Goal: Navigation & Orientation: Find specific page/section

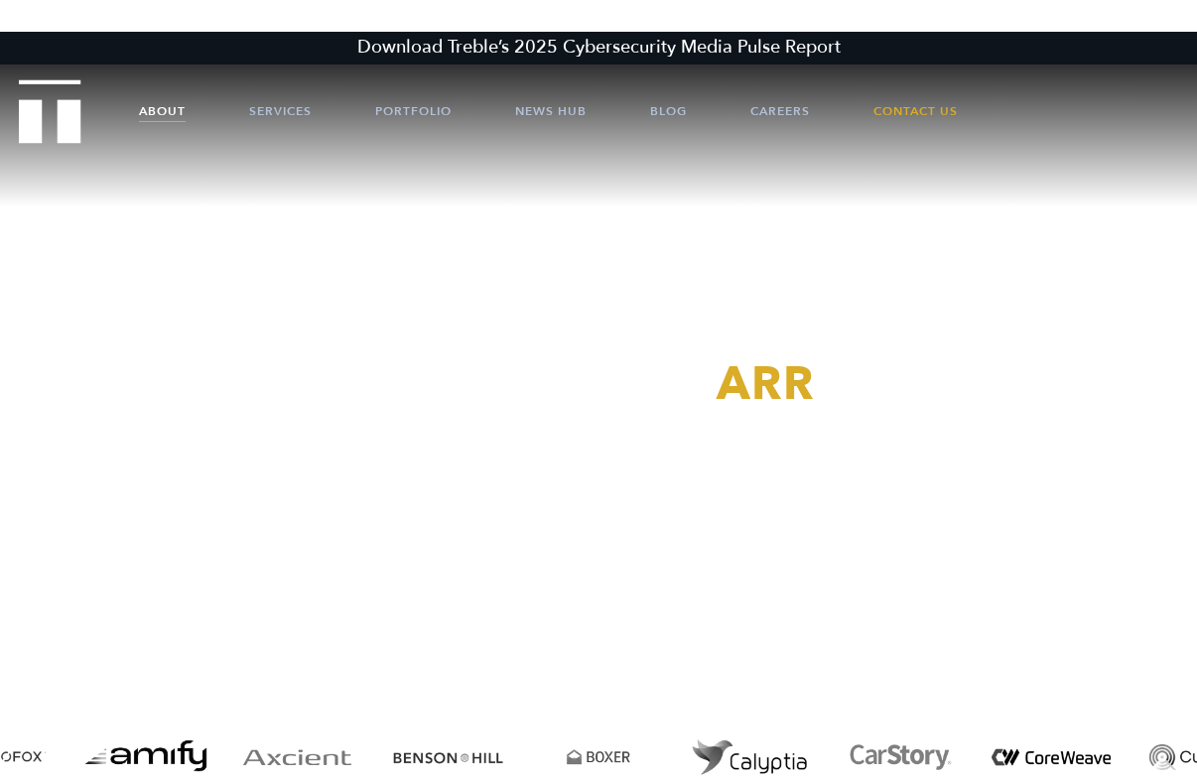
click at [166, 106] on link "About" at bounding box center [162, 111] width 47 height 60
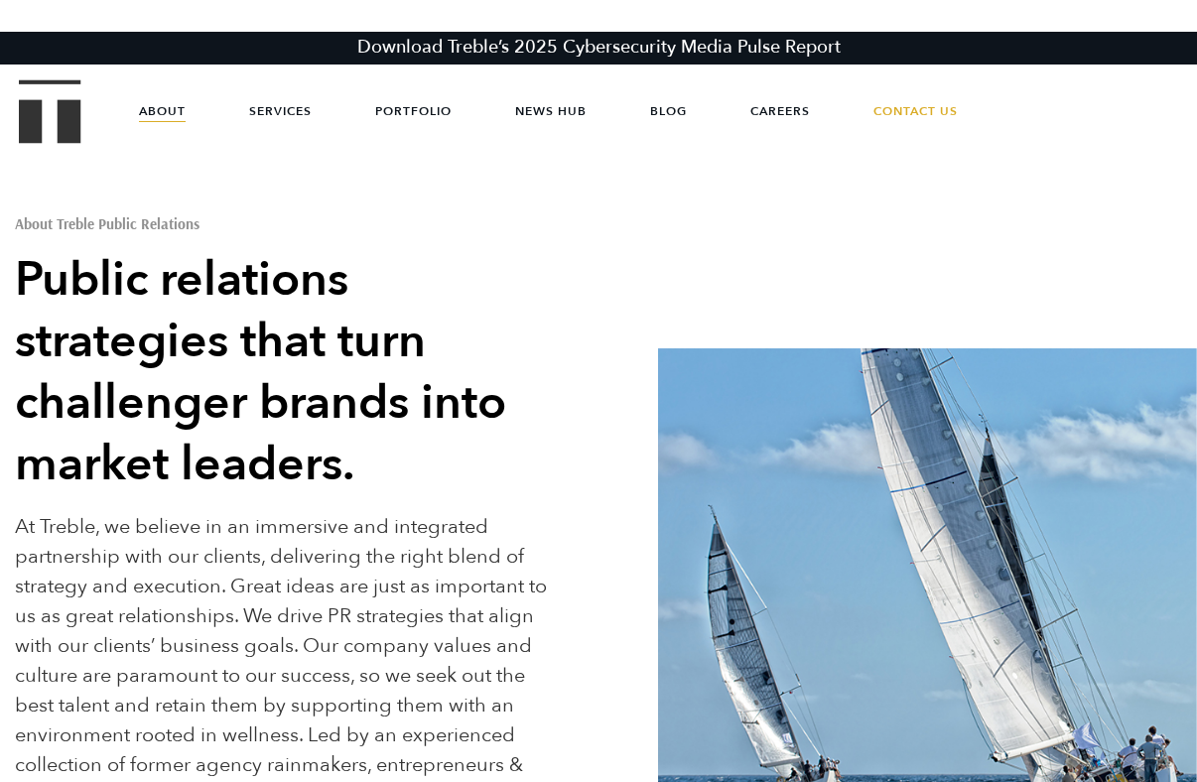
click at [178, 279] on h2 "Public relations strategies that turn challenger brands into market leaders." at bounding box center [289, 372] width 549 height 246
click at [264, 104] on link "Services" at bounding box center [280, 111] width 63 height 60
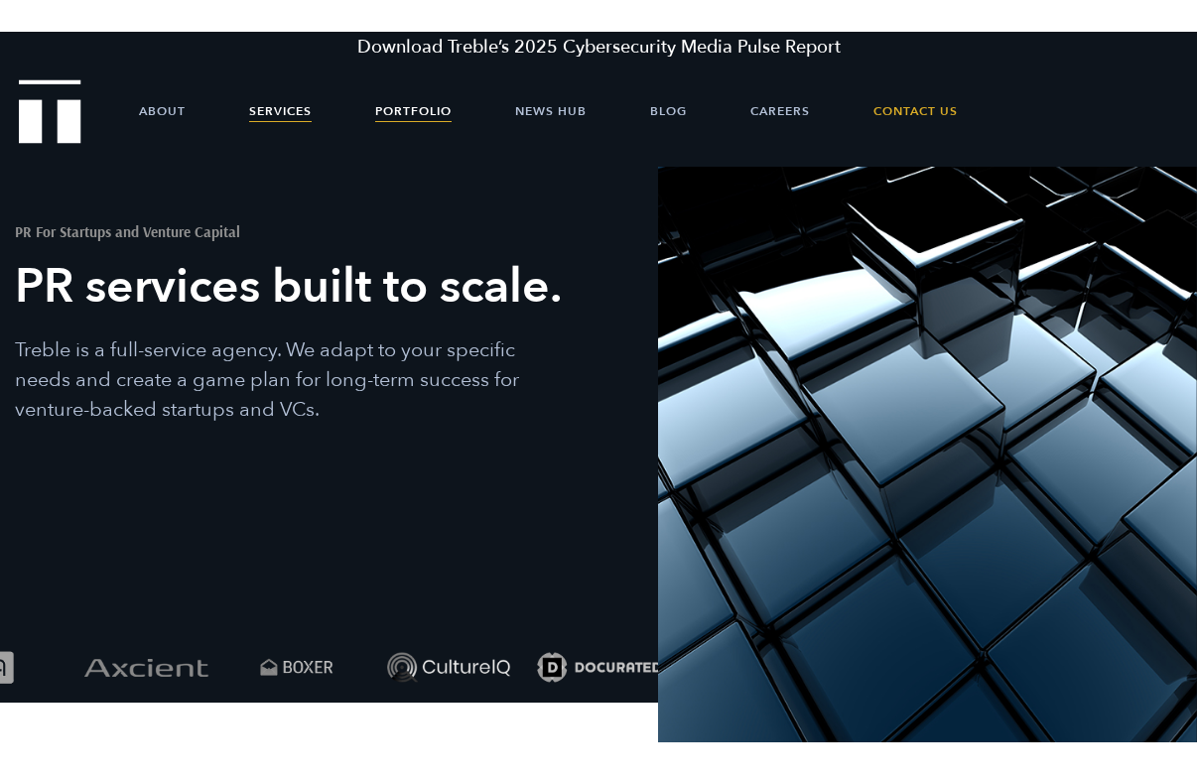
click at [414, 120] on link "Portfolio" at bounding box center [413, 111] width 76 height 60
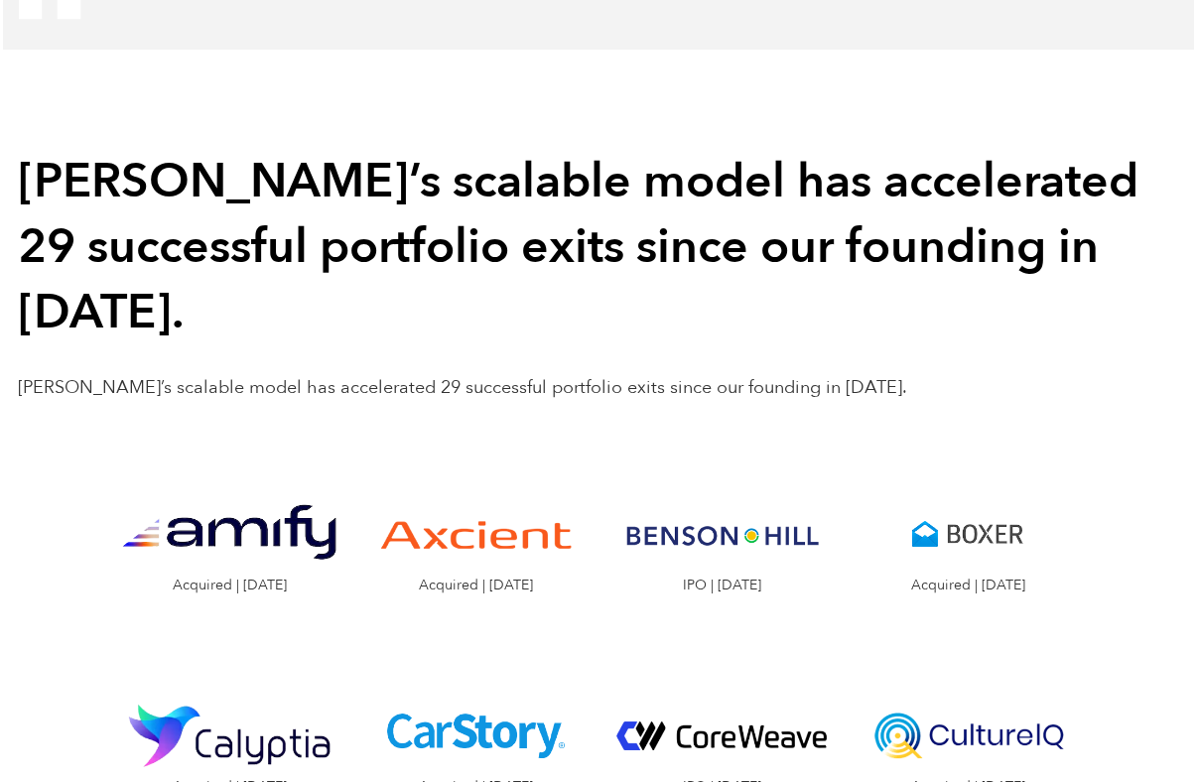
scroll to position [1836, 0]
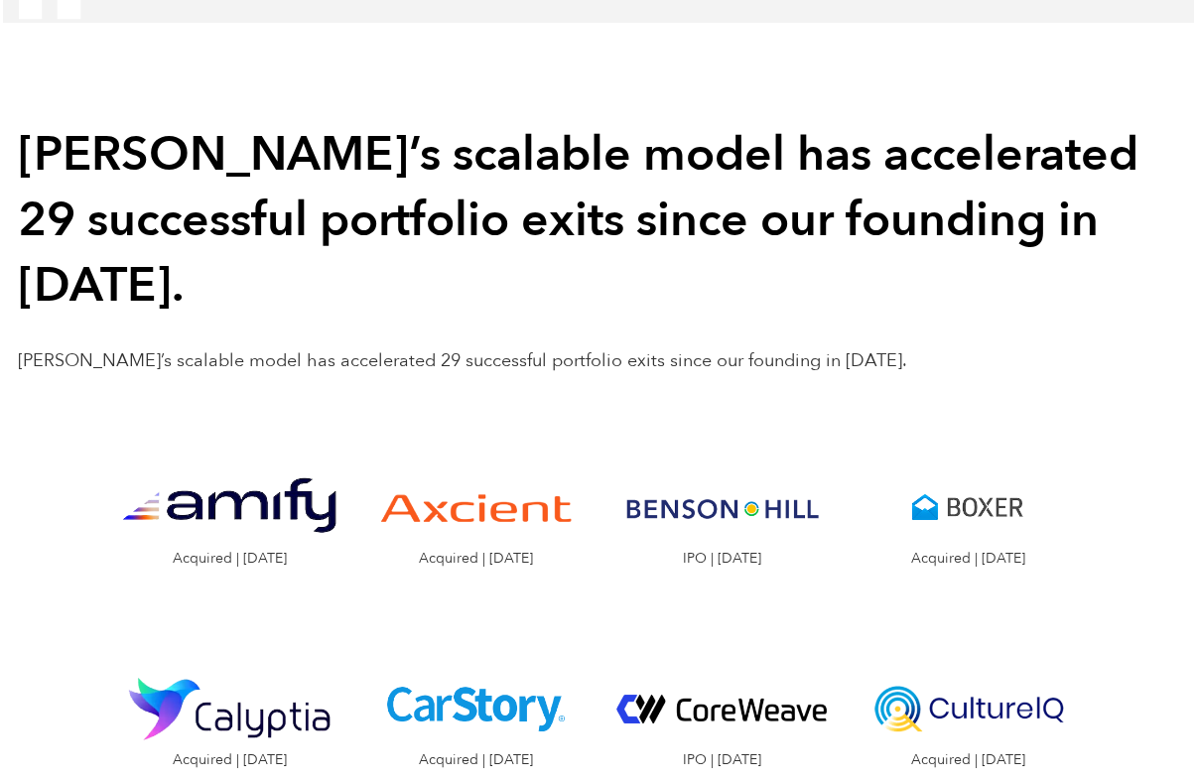
click at [452, 202] on h2 "Treble’s scalable model has accelerated 29 successful portfolio exits since our…" at bounding box center [598, 220] width 1161 height 197
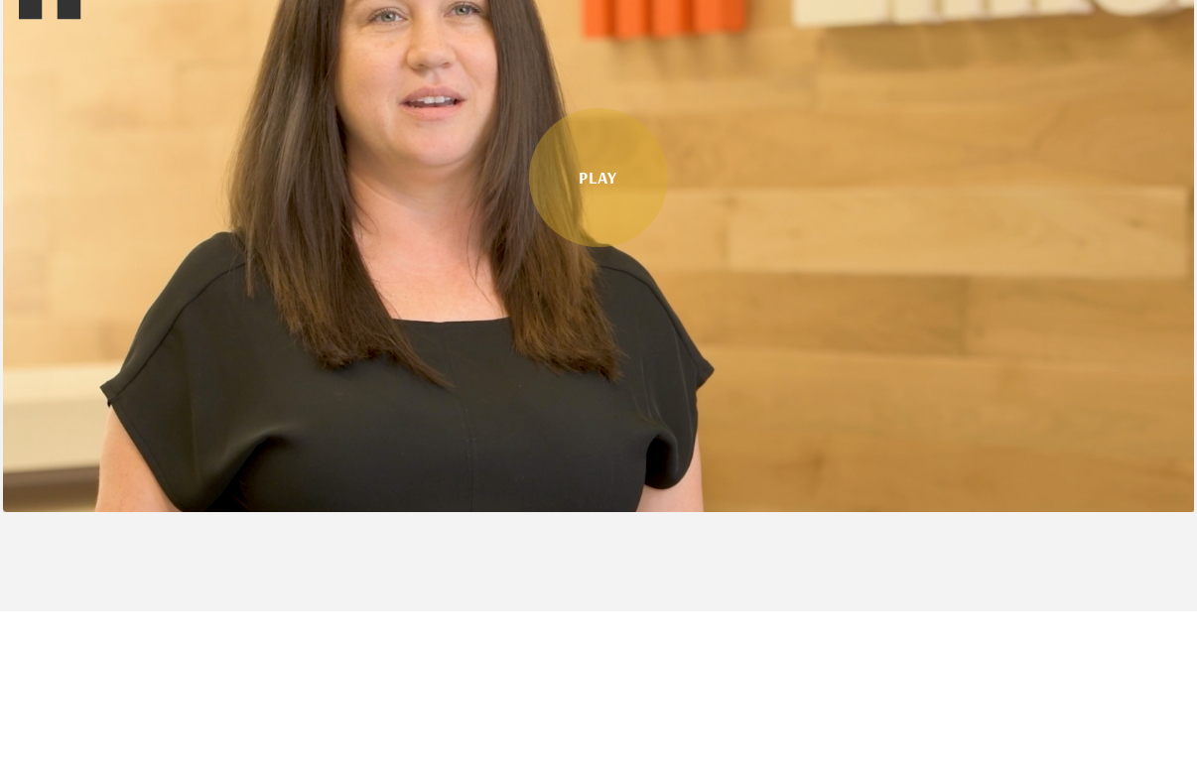
scroll to position [1270, 0]
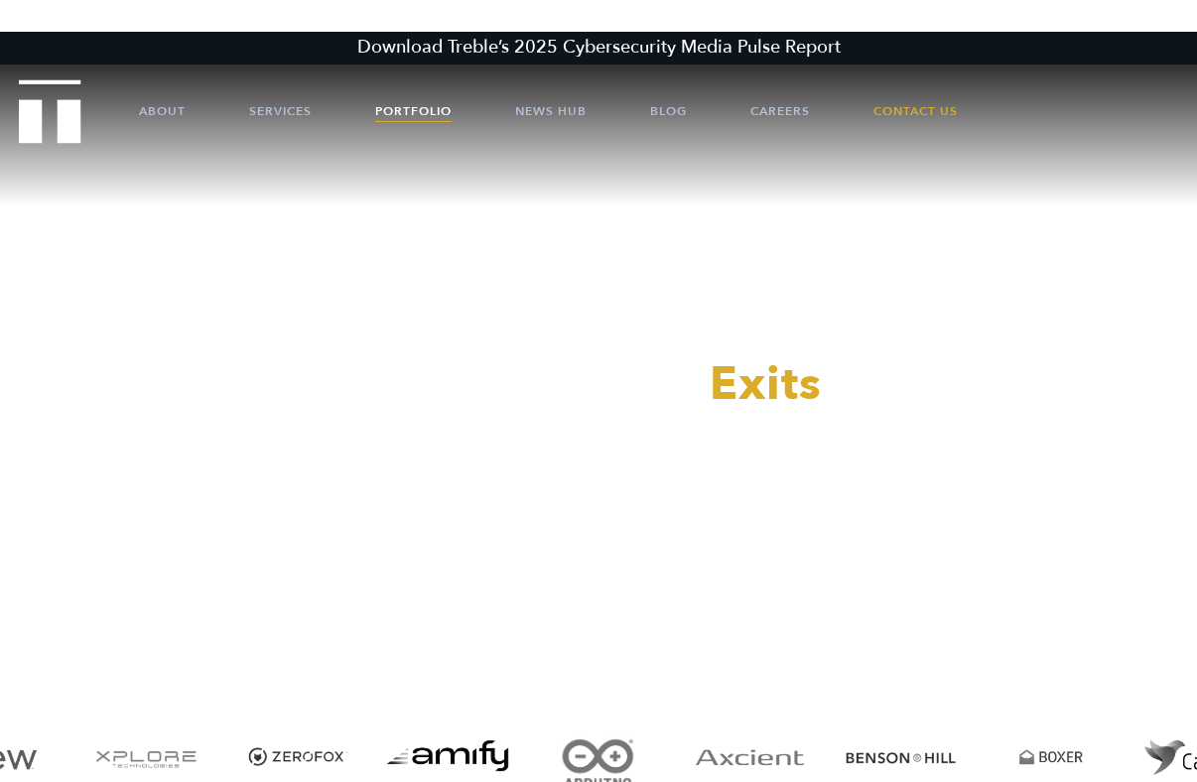
click at [417, 107] on link "Portfolio" at bounding box center [413, 111] width 76 height 60
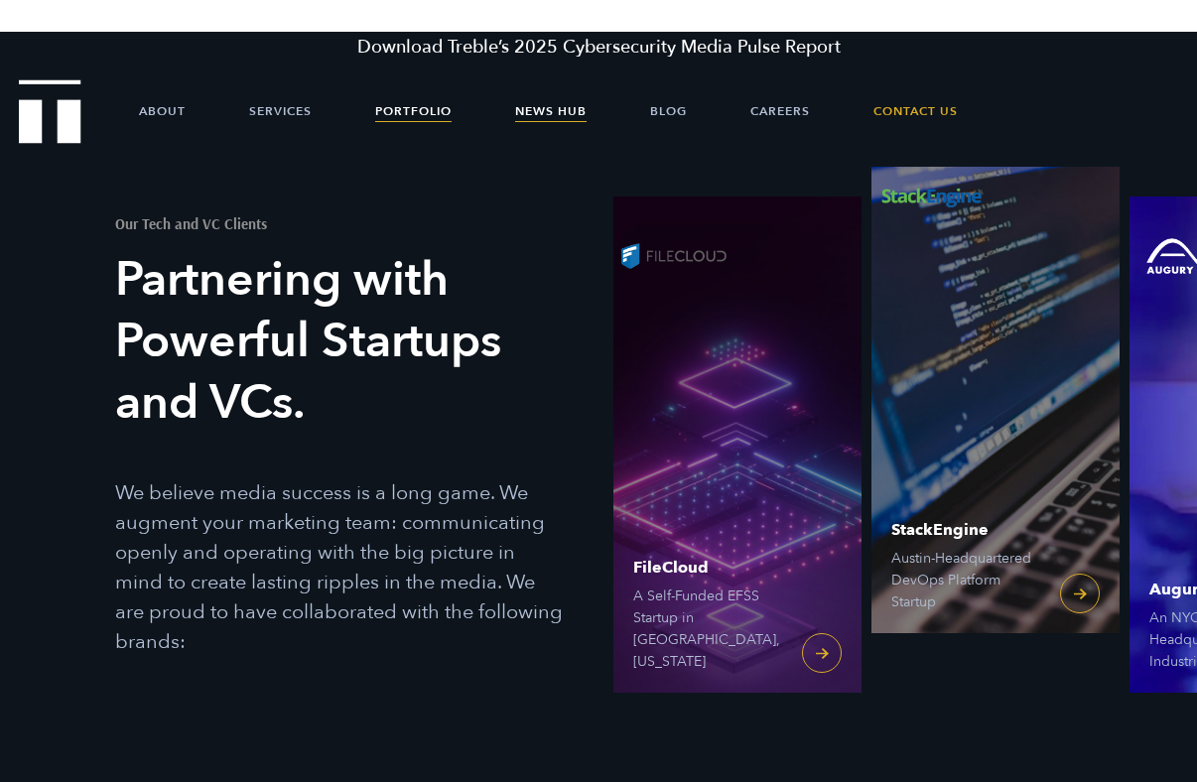
click at [563, 106] on link "News Hub" at bounding box center [550, 111] width 71 height 60
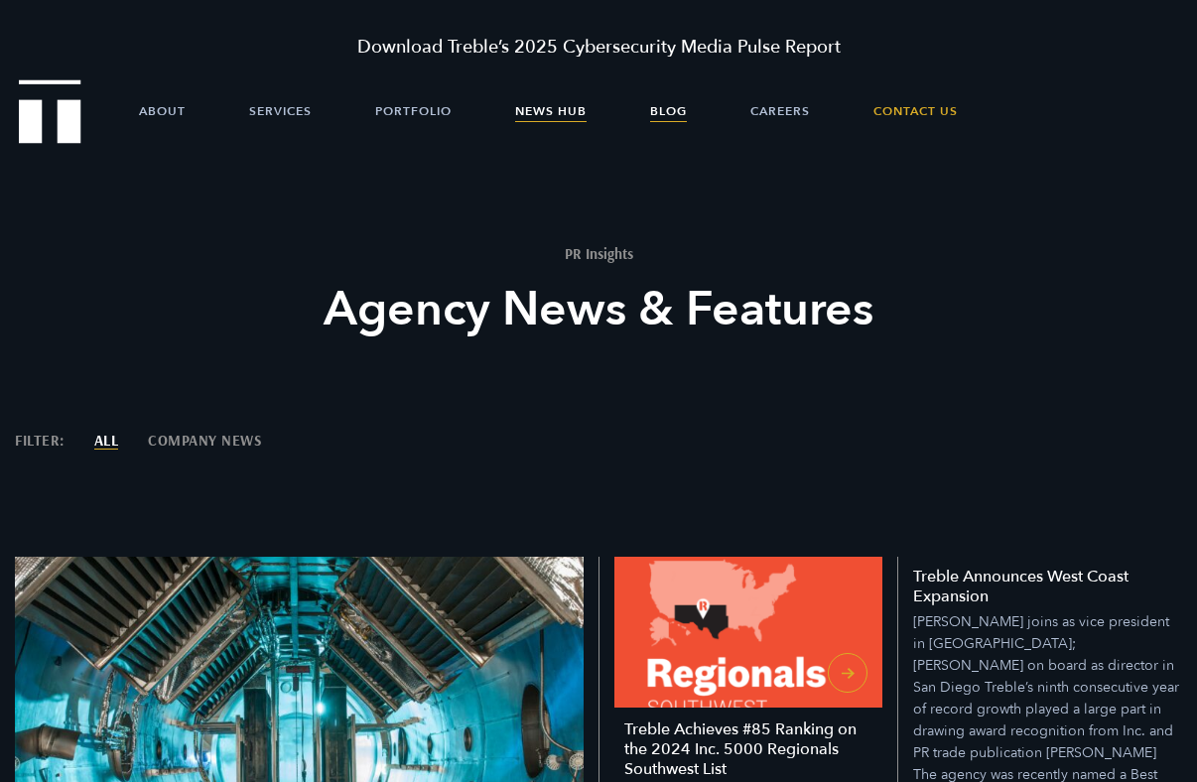
click at [673, 111] on link "Blog" at bounding box center [668, 111] width 37 height 60
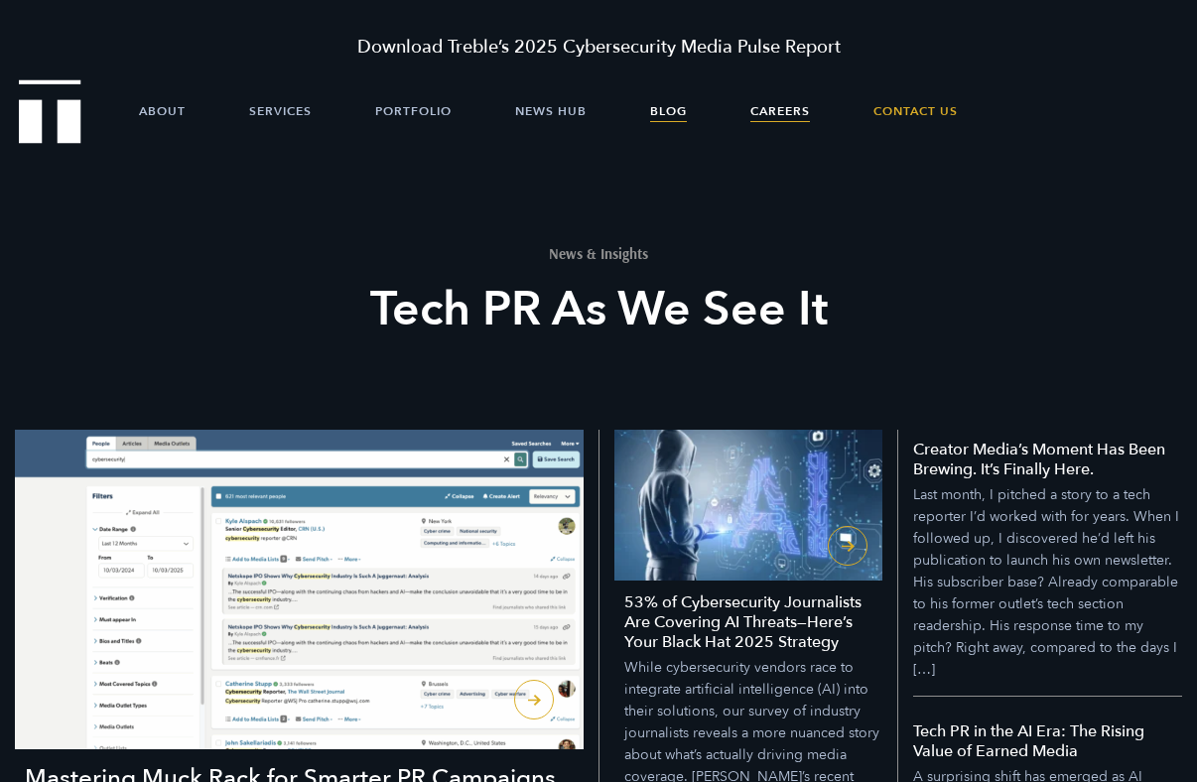
click at [779, 109] on link "Careers" at bounding box center [780, 111] width 60 height 60
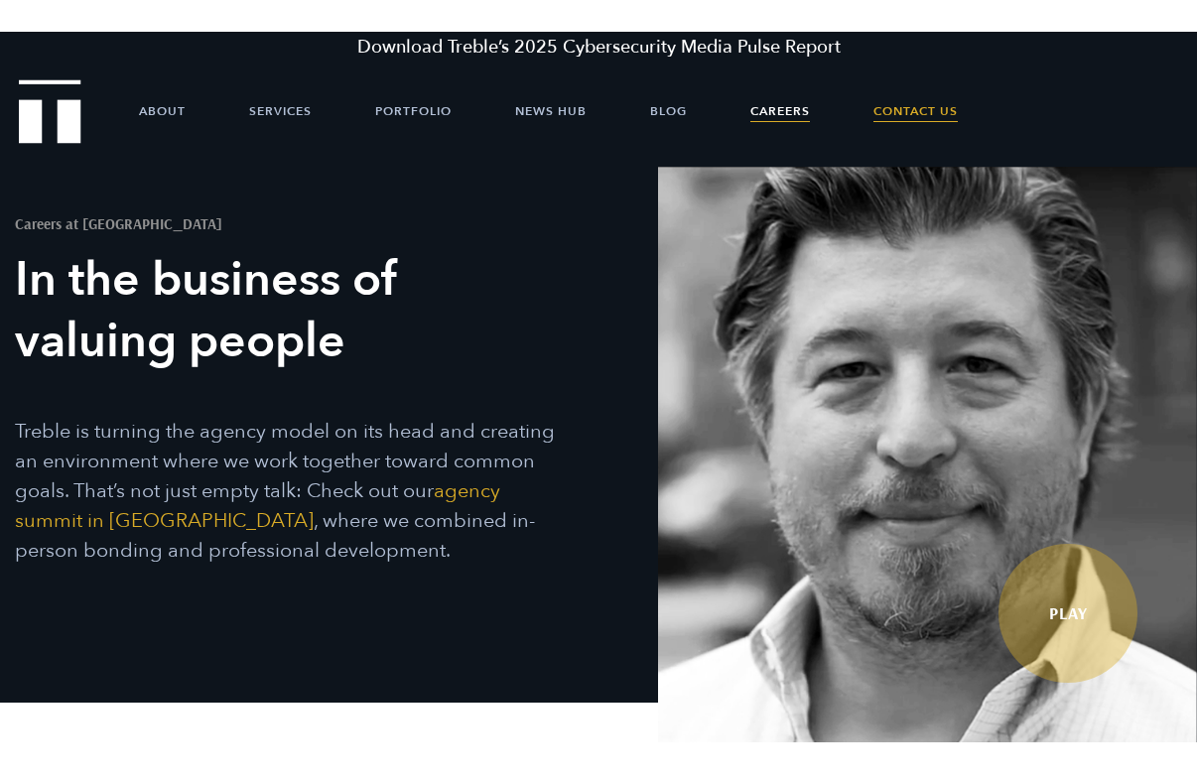
click at [908, 109] on link "Contact Us" at bounding box center [915, 111] width 84 height 60
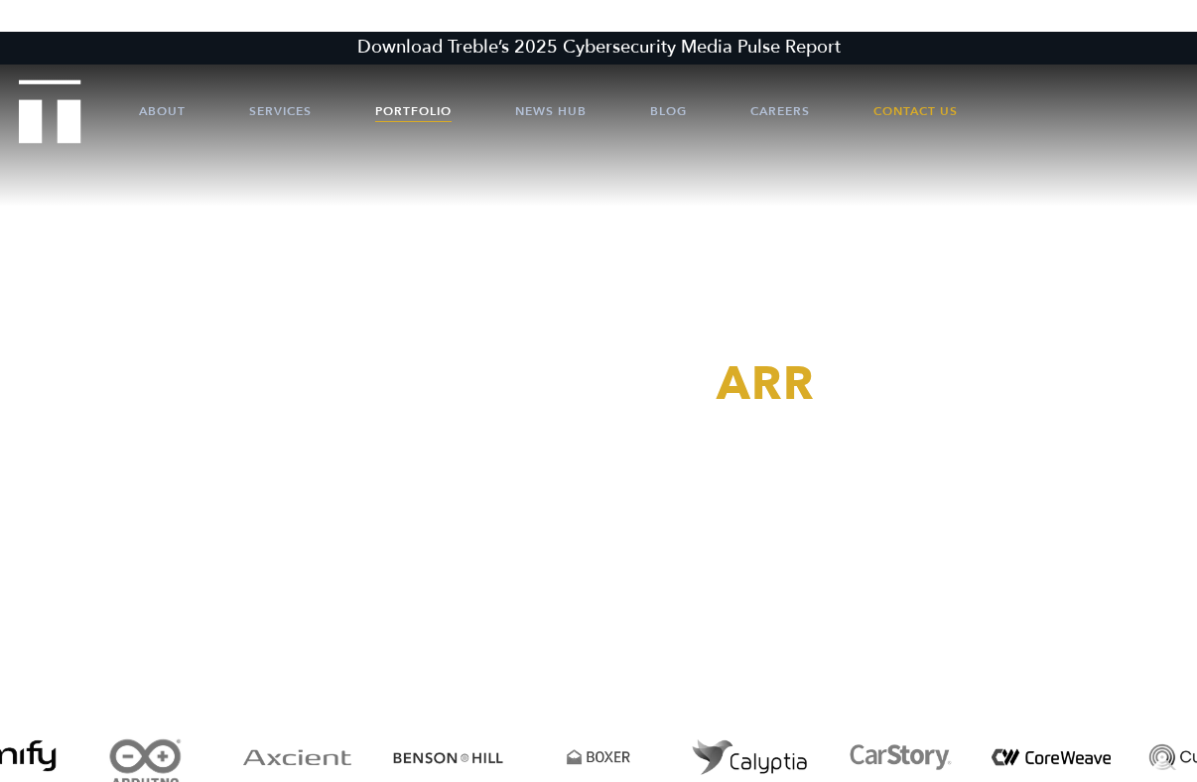
click at [385, 106] on link "Portfolio" at bounding box center [413, 111] width 76 height 60
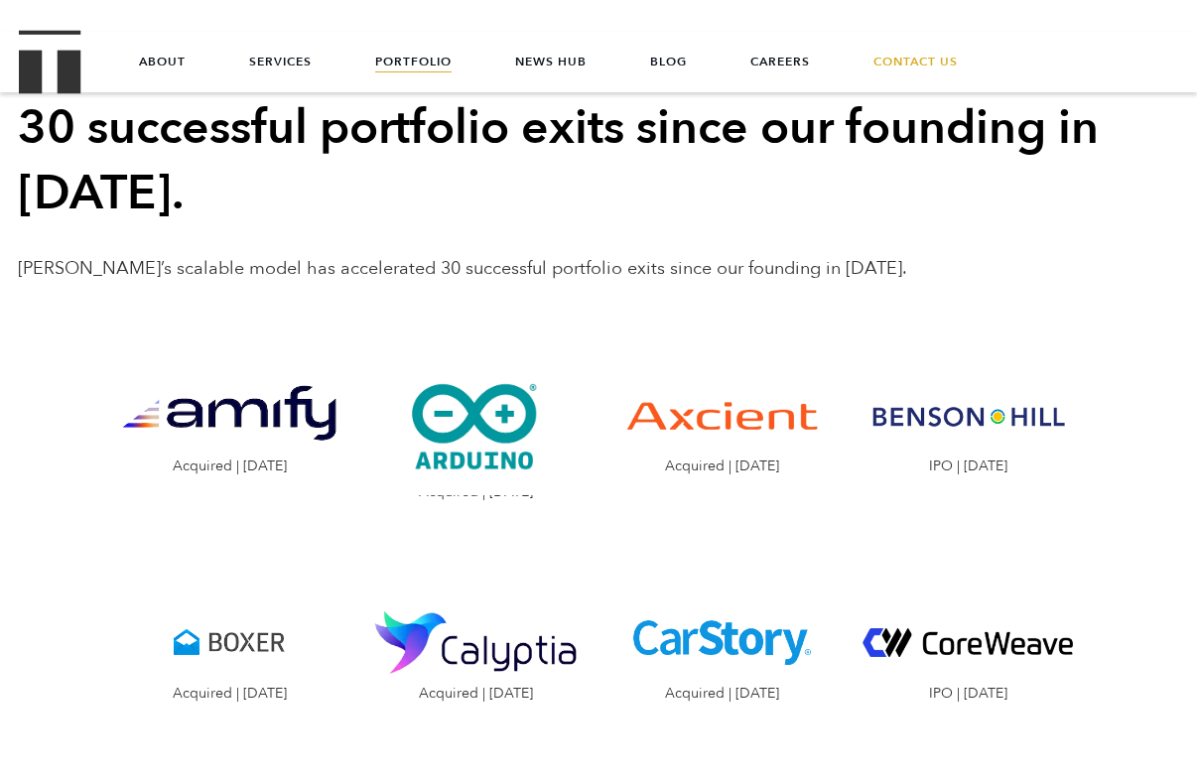
scroll to position [1926, 0]
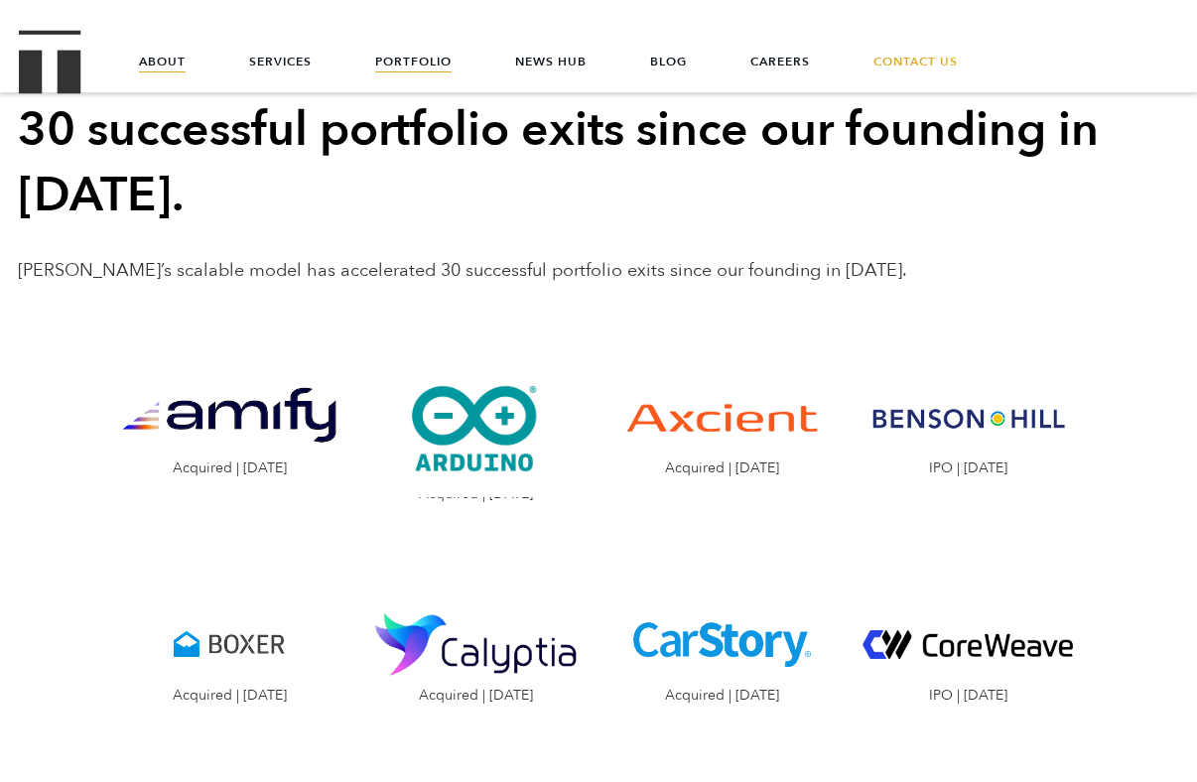
click at [175, 61] on link "About" at bounding box center [162, 62] width 47 height 60
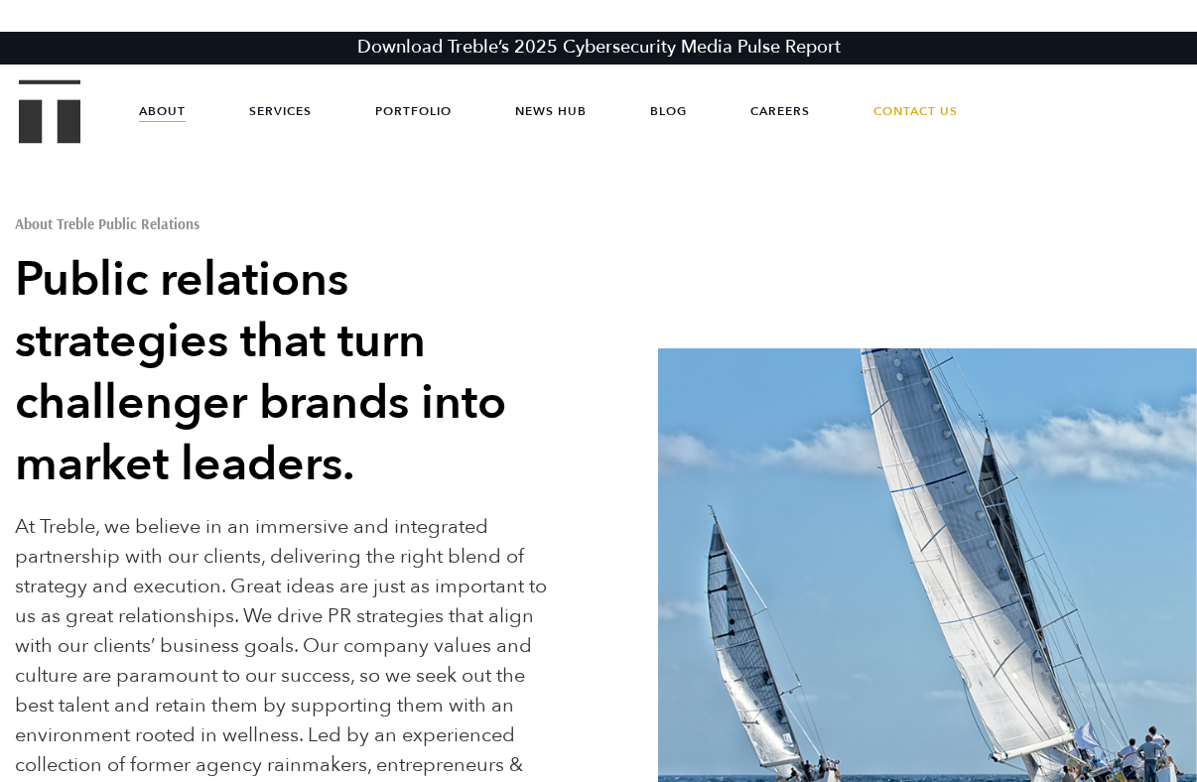
click at [64, 77] on header "Download Treble’s 2025 Cybersecurity Media Pulse Report About Services Portfoli…" at bounding box center [598, 87] width 1197 height 110
click at [62, 118] on img "Treble logo" at bounding box center [50, 111] width 63 height 64
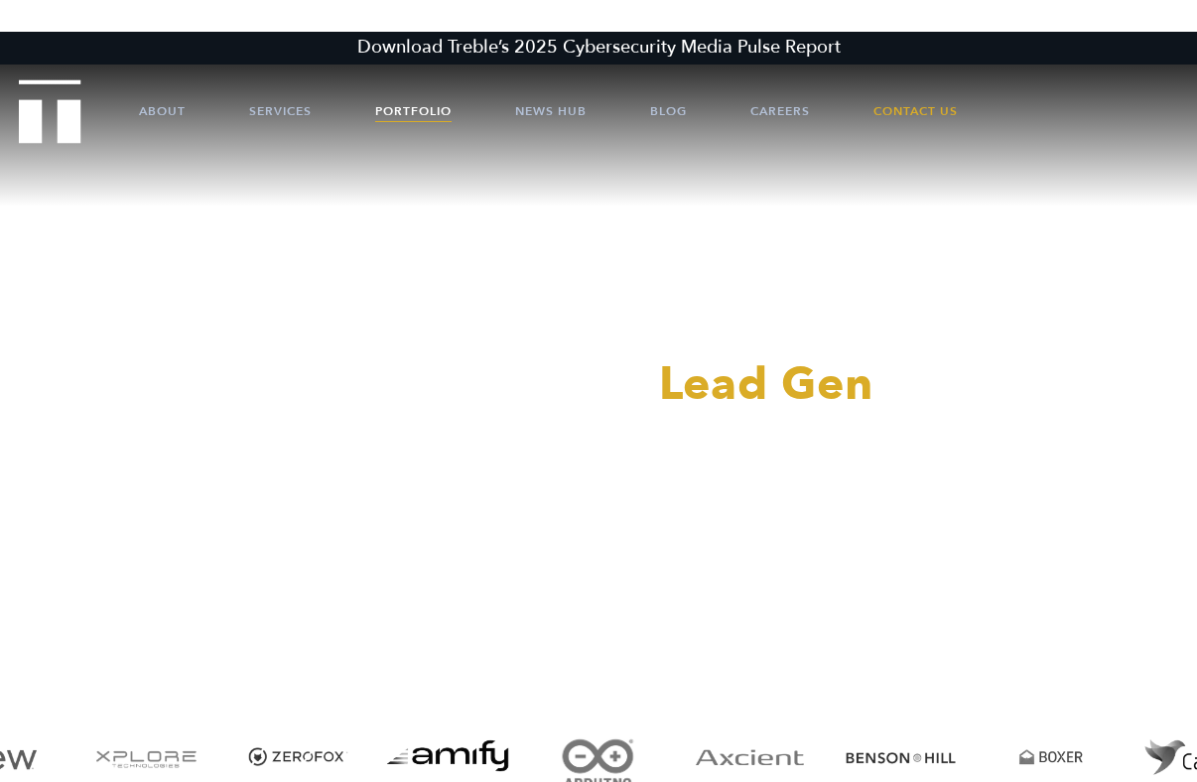
click at [409, 103] on link "Portfolio" at bounding box center [413, 111] width 76 height 60
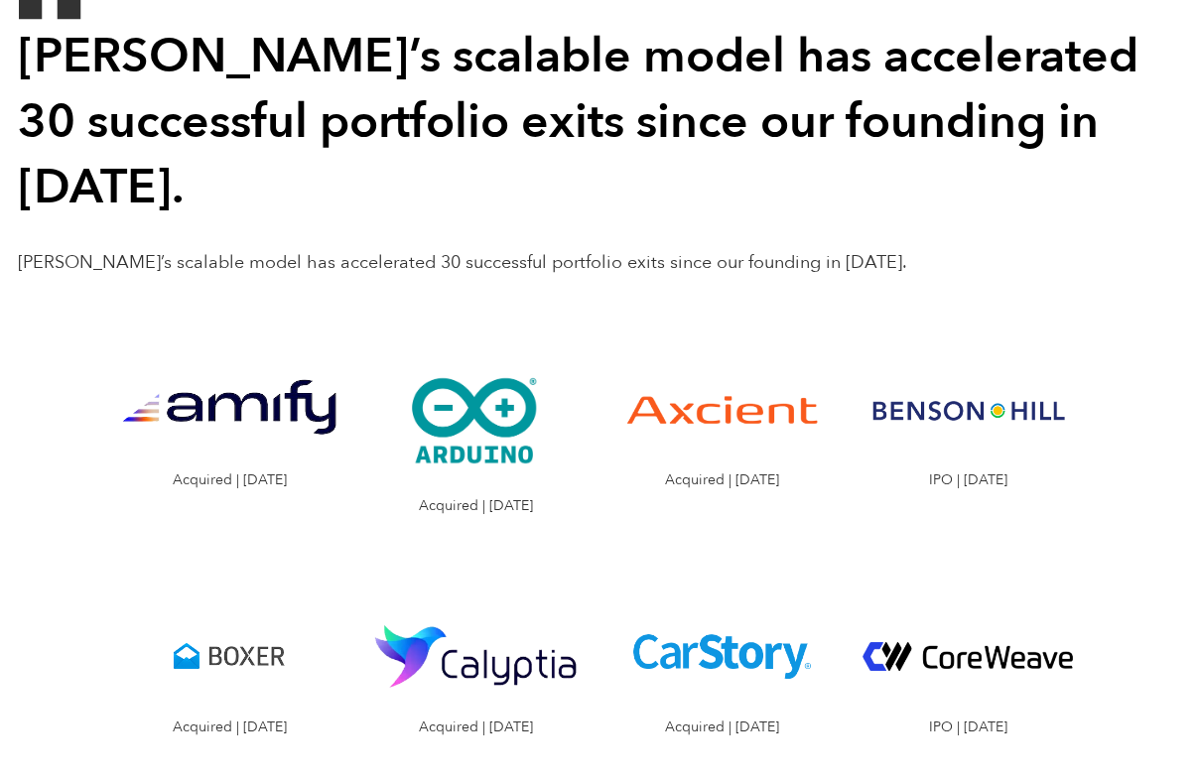
scroll to position [1957, 0]
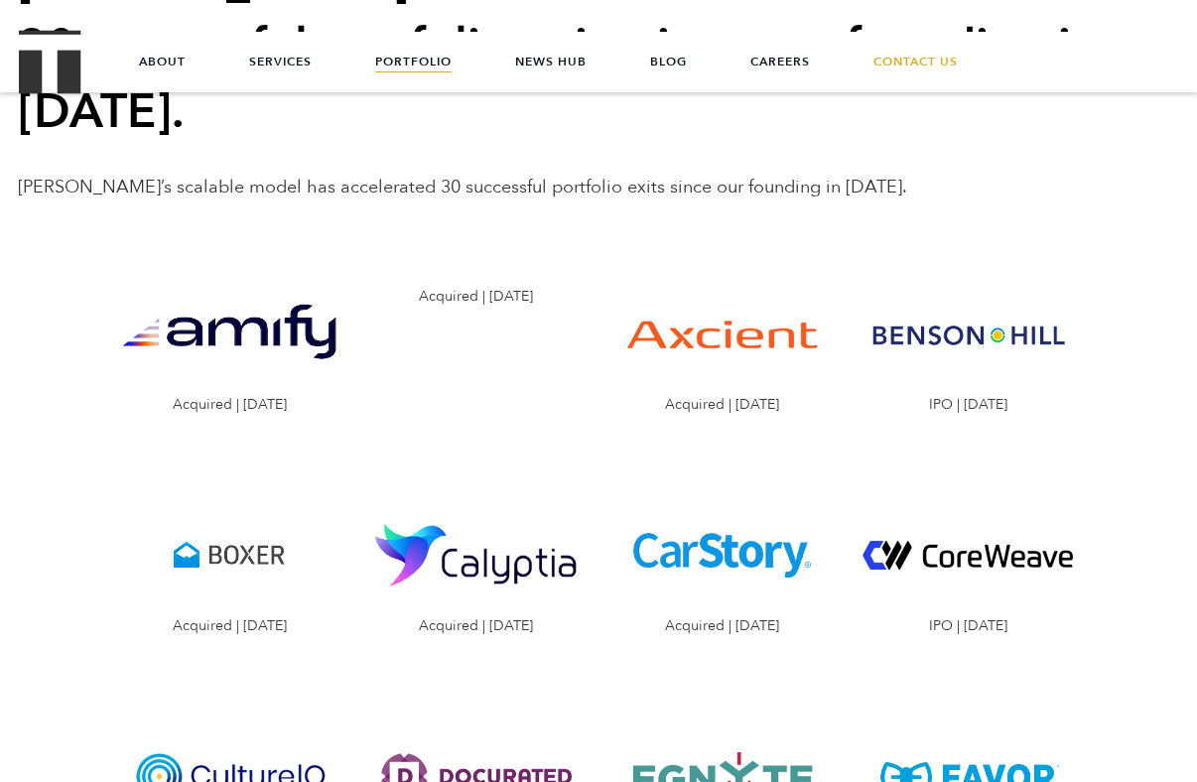
scroll to position [2003, 0]
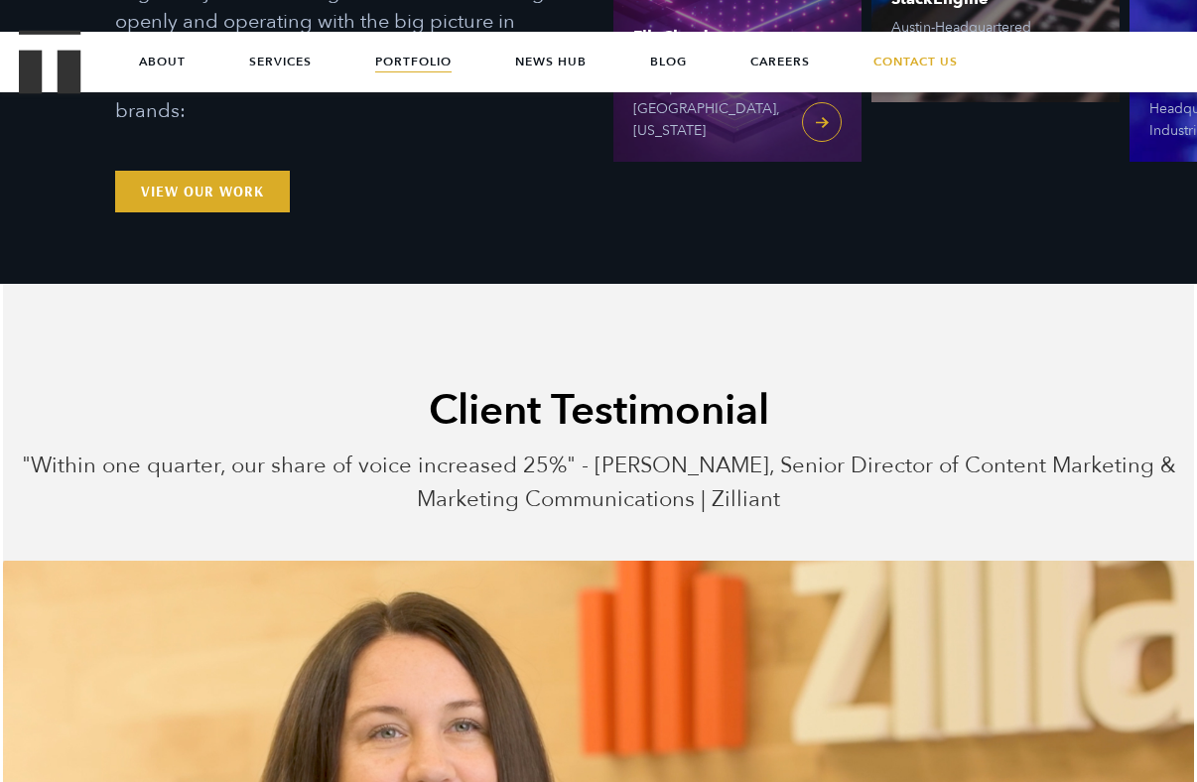
scroll to position [434, 0]
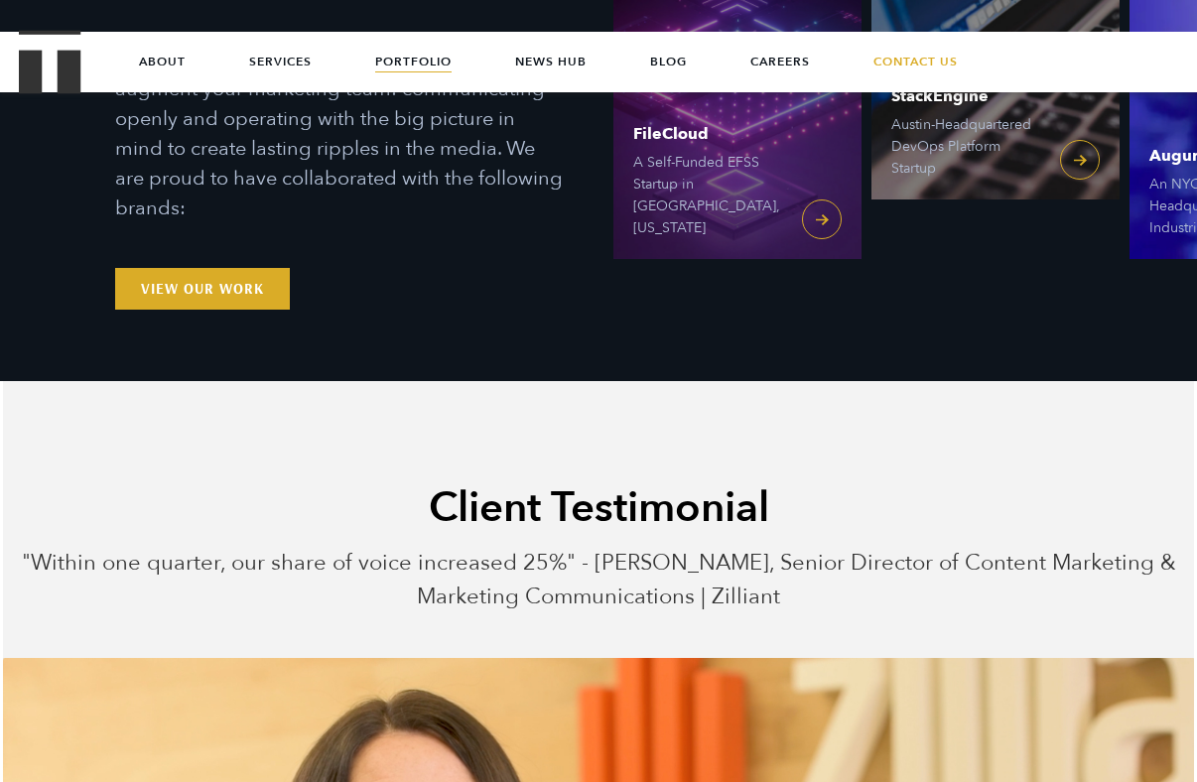
click at [75, 70] on img "Treble logo" at bounding box center [50, 62] width 63 height 64
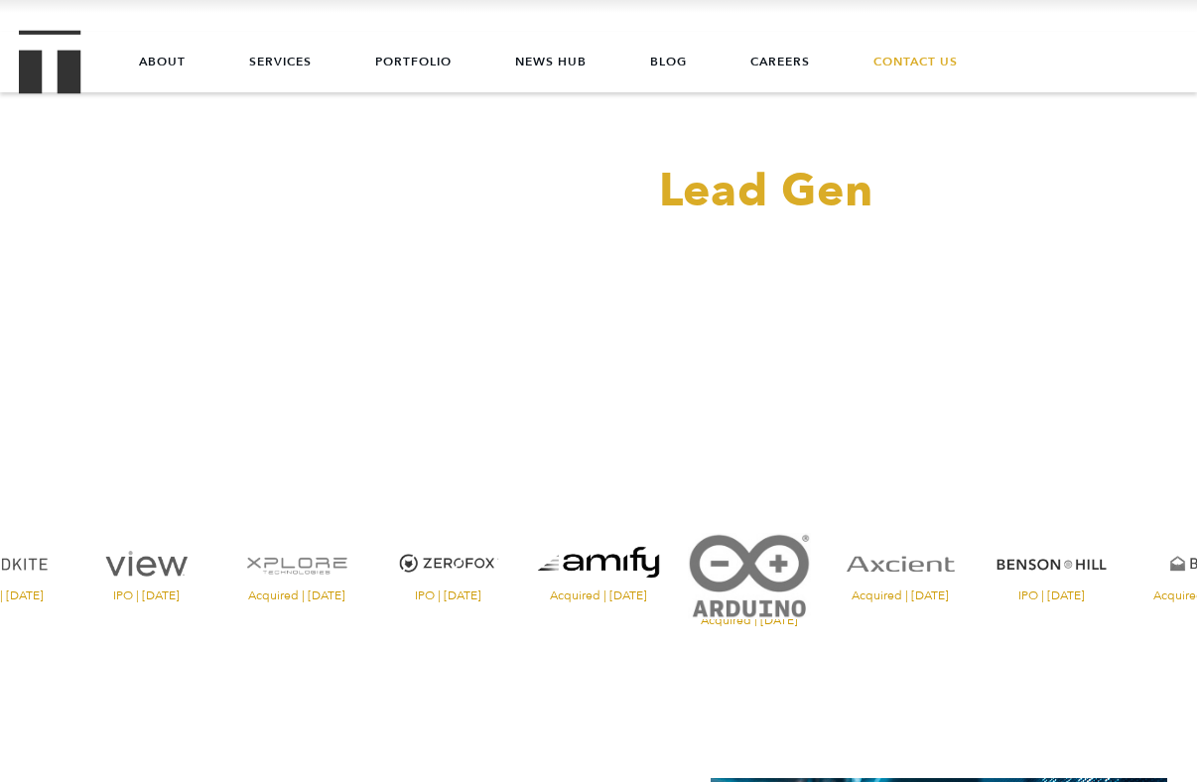
scroll to position [181, 0]
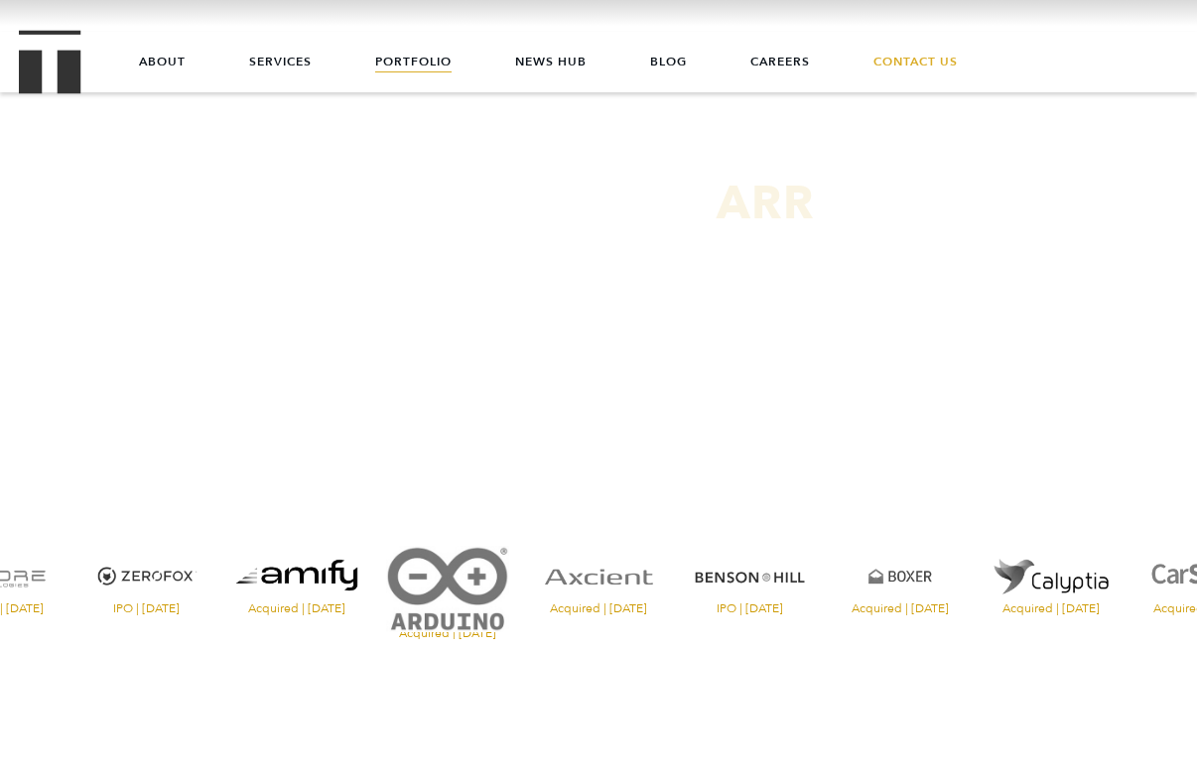
click at [388, 55] on link "Portfolio" at bounding box center [413, 62] width 76 height 60
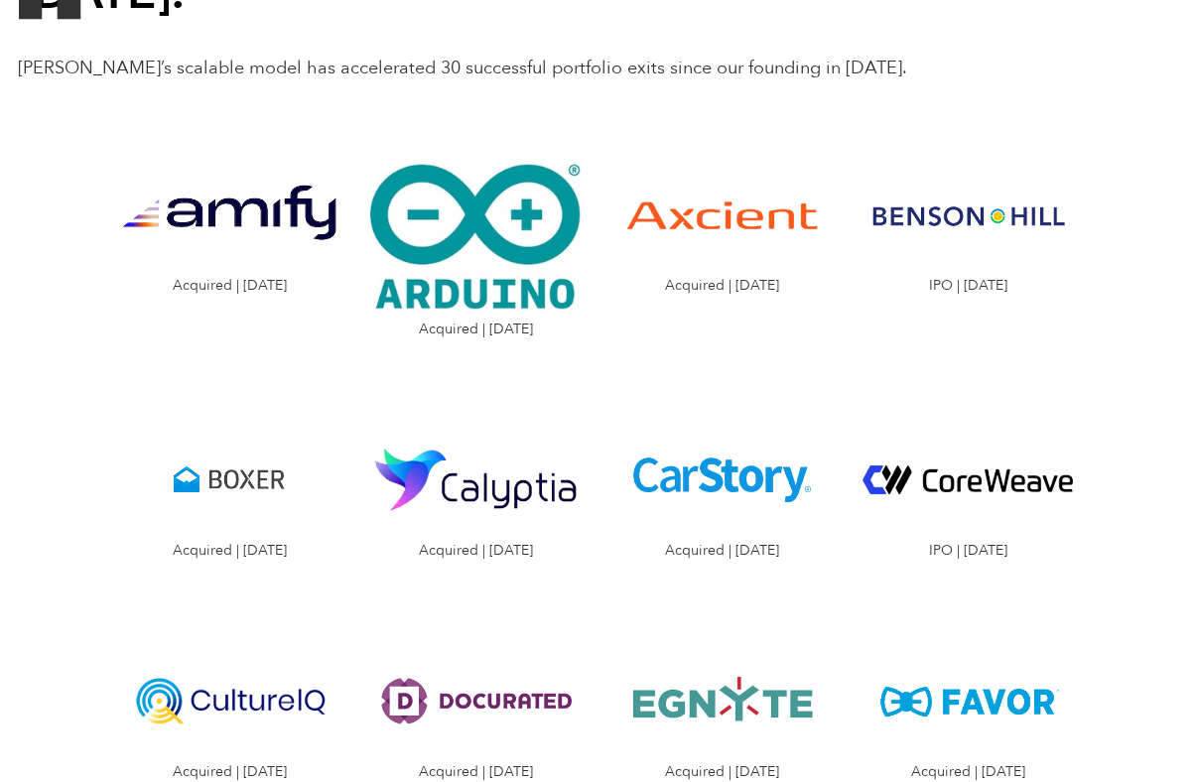
scroll to position [2135, 0]
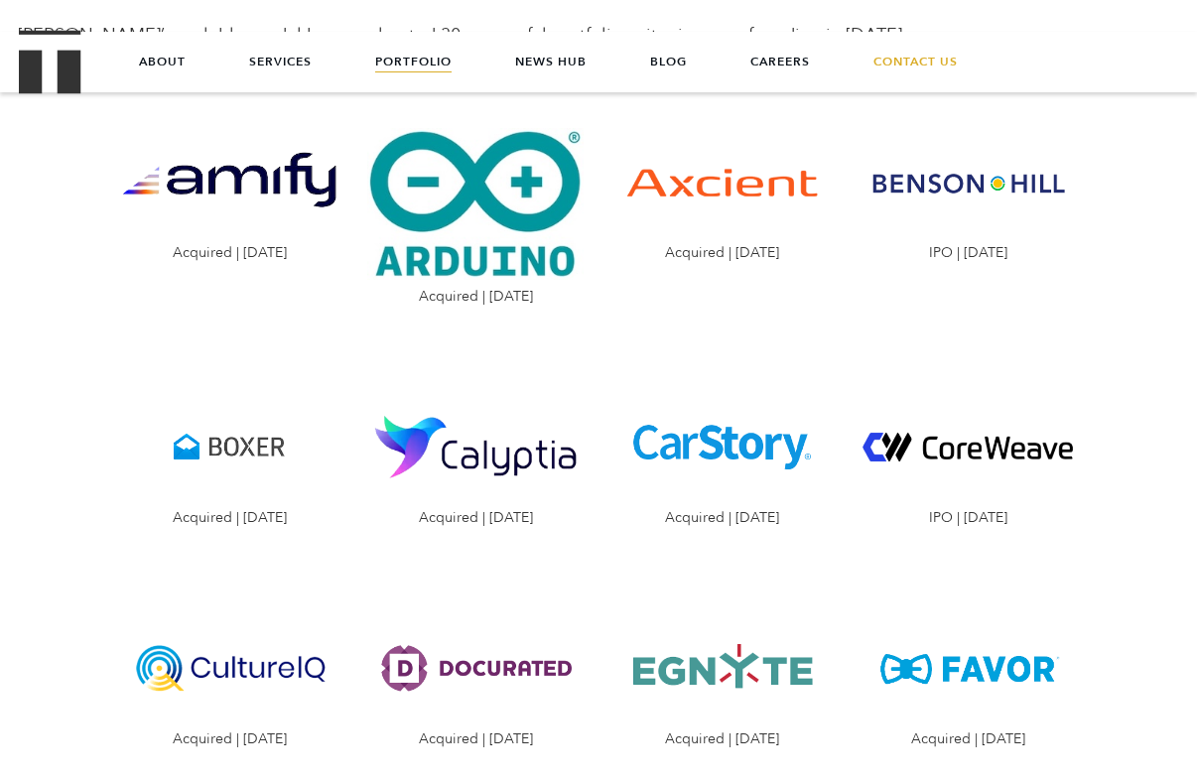
scroll to position [1905, 0]
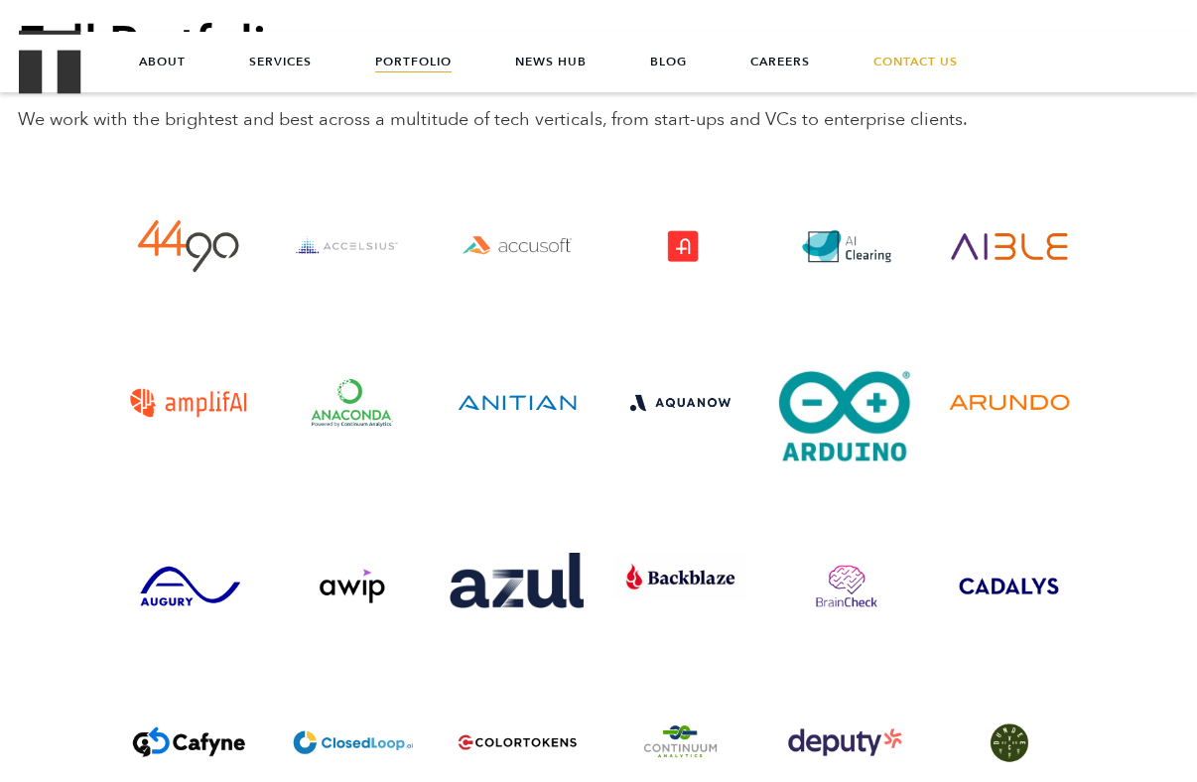
scroll to position [4773, 0]
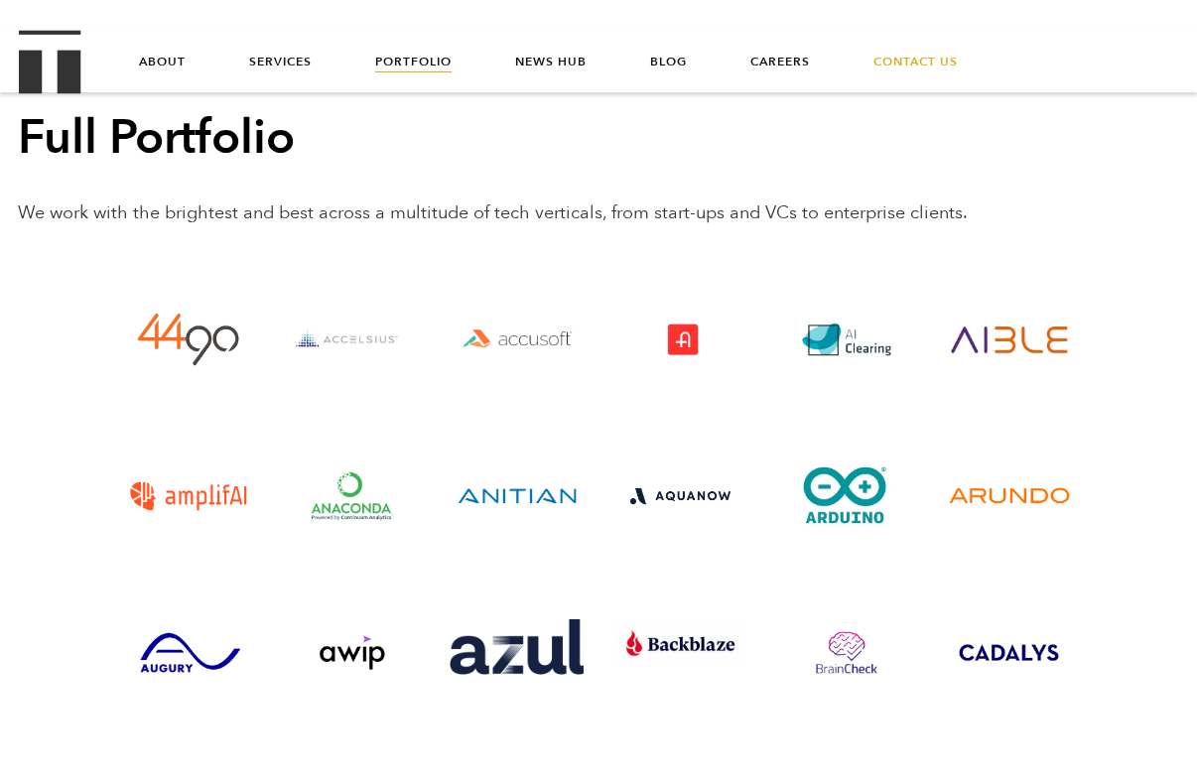
scroll to position [4745, 0]
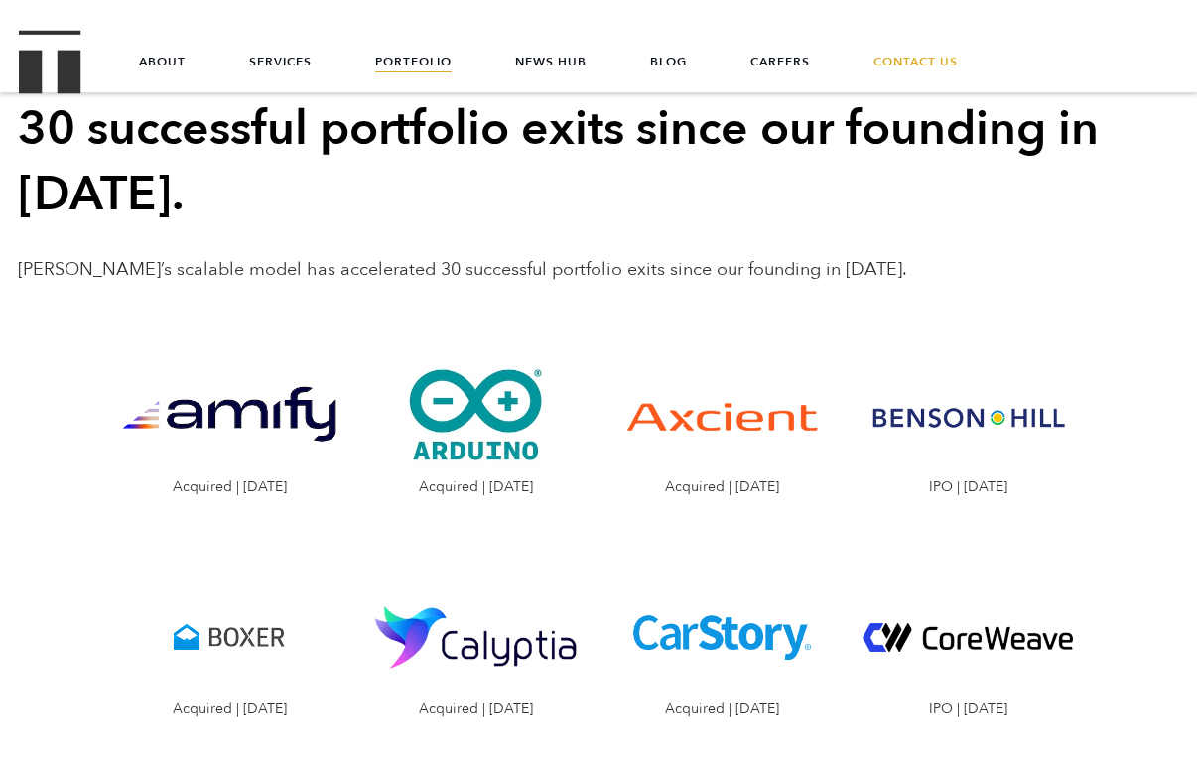
scroll to position [1926, 0]
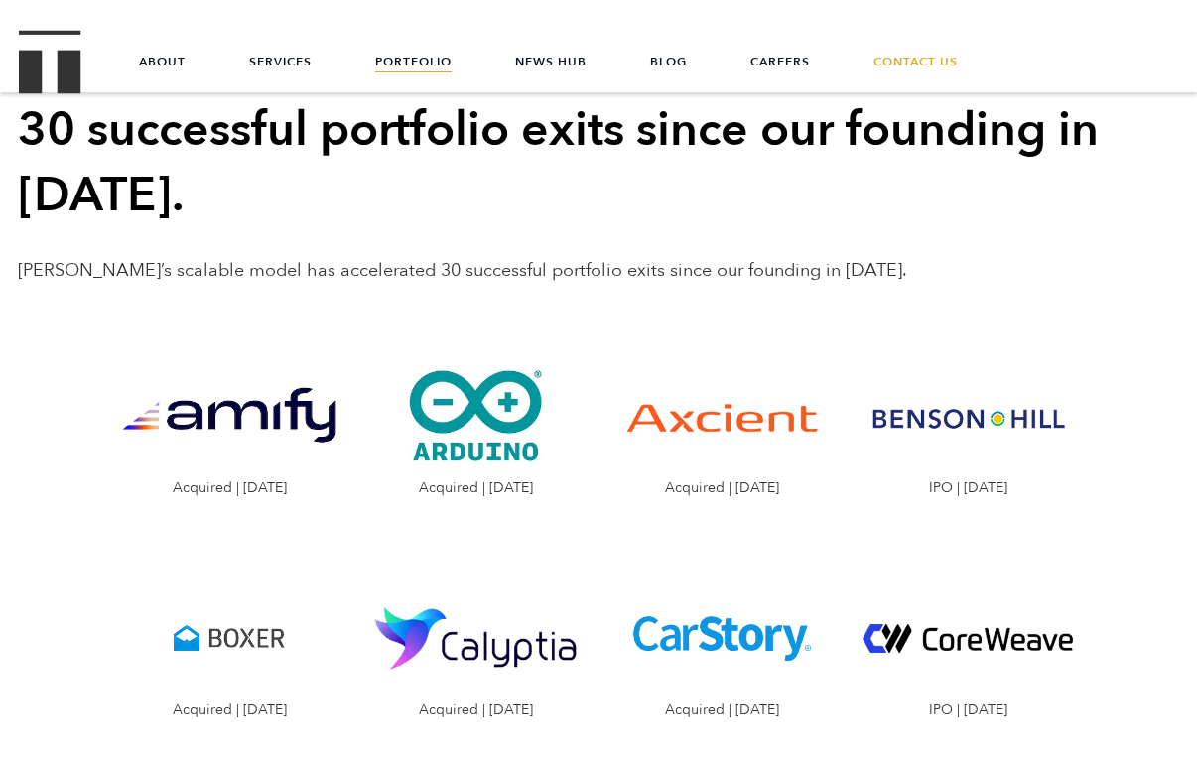
click at [33, 76] on img "Treble logo" at bounding box center [50, 62] width 63 height 64
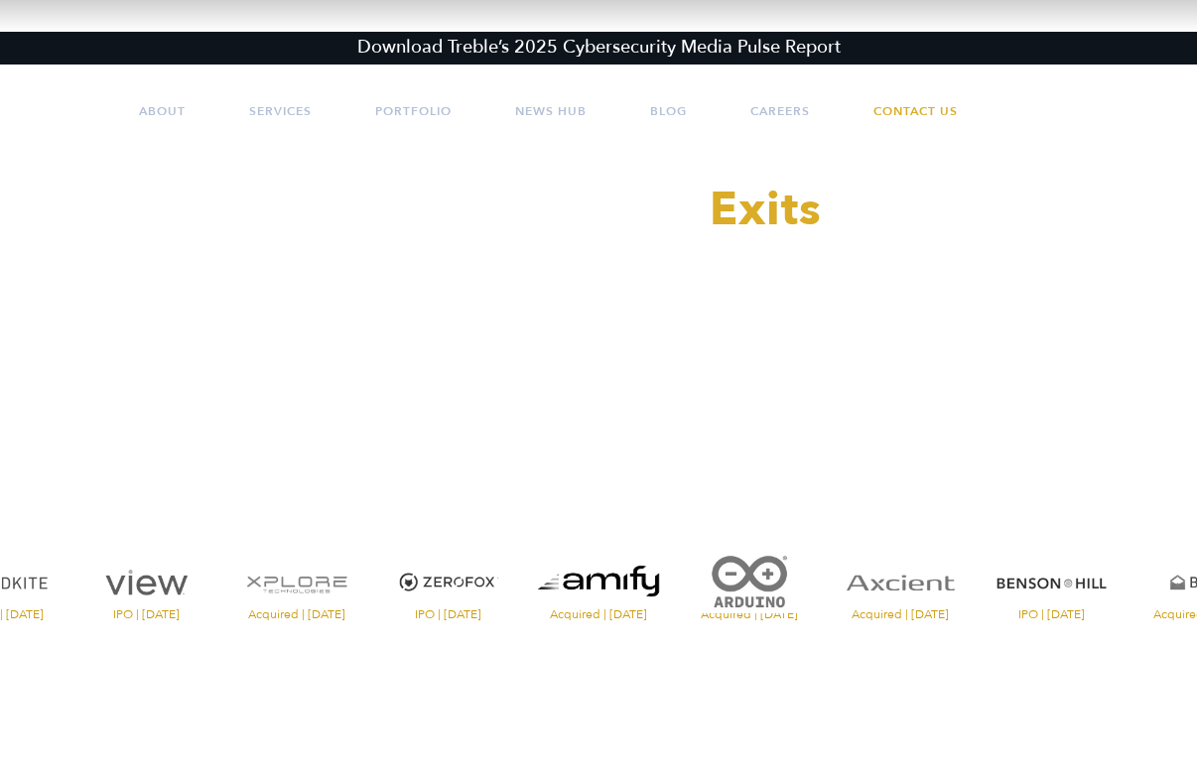
scroll to position [176, 0]
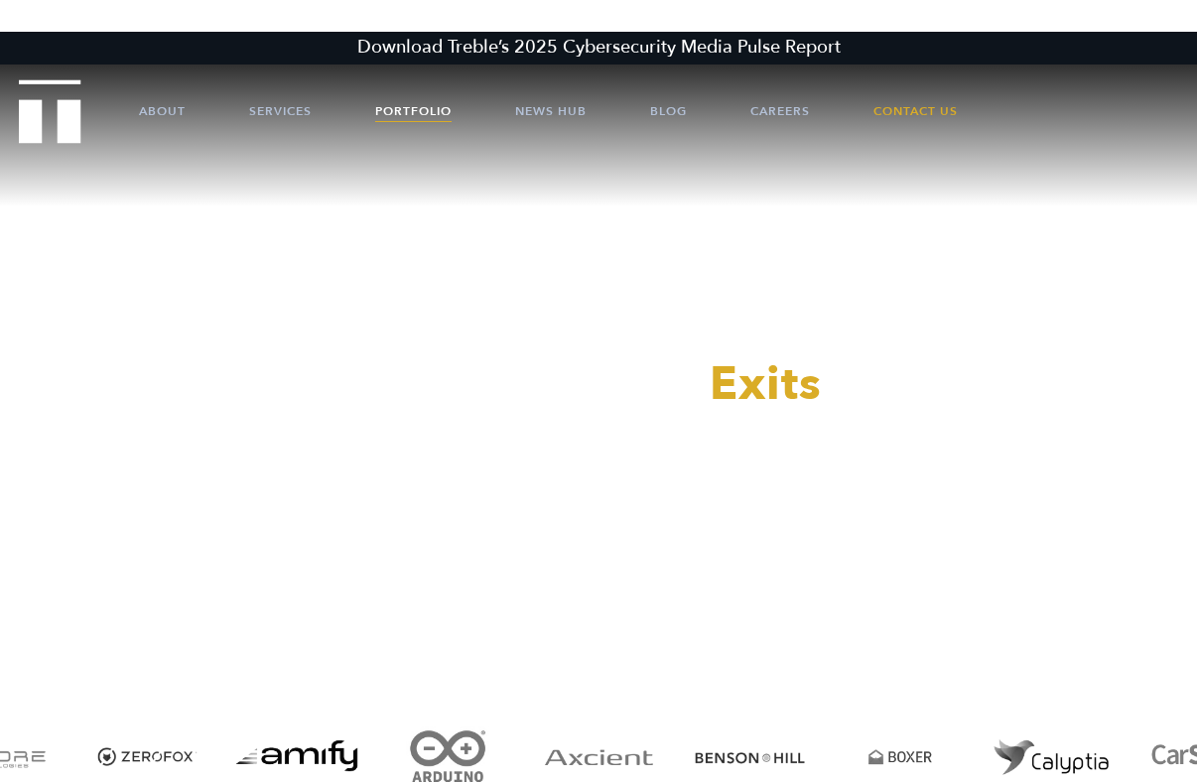
click at [408, 107] on link "Portfolio" at bounding box center [413, 111] width 76 height 60
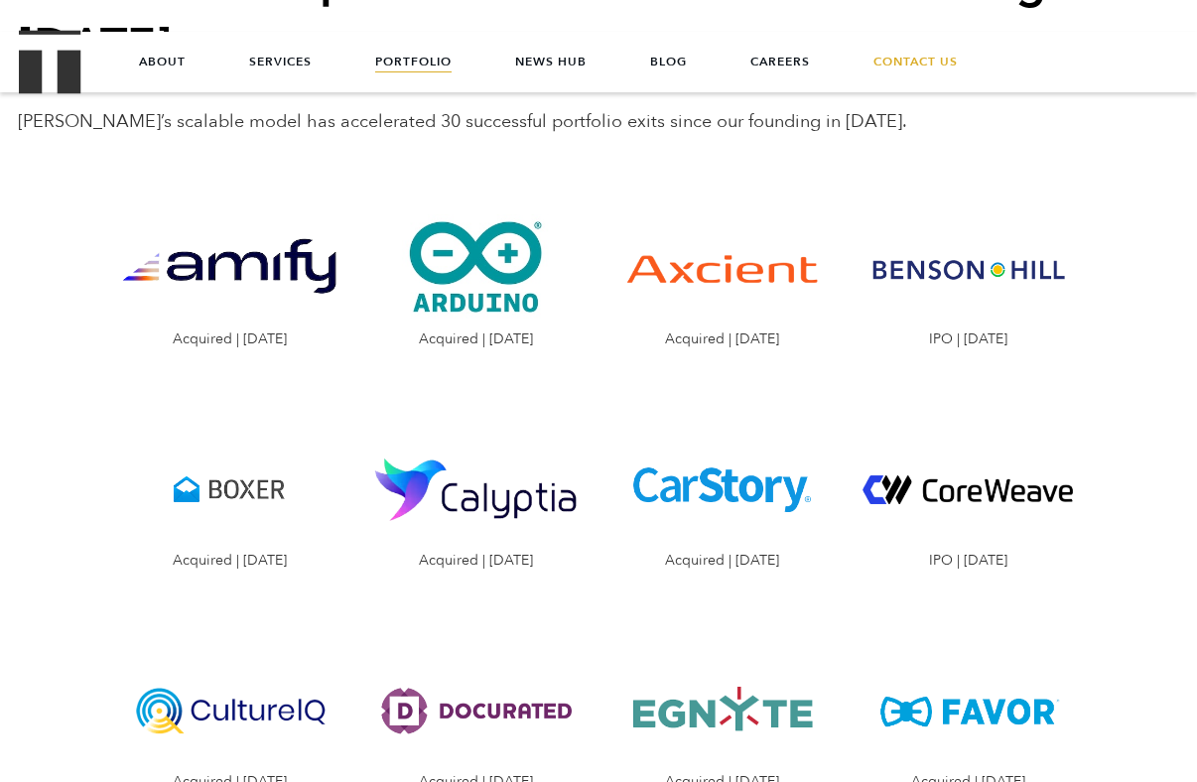
scroll to position [2063, 0]
